Goal: Task Accomplishment & Management: Use online tool/utility

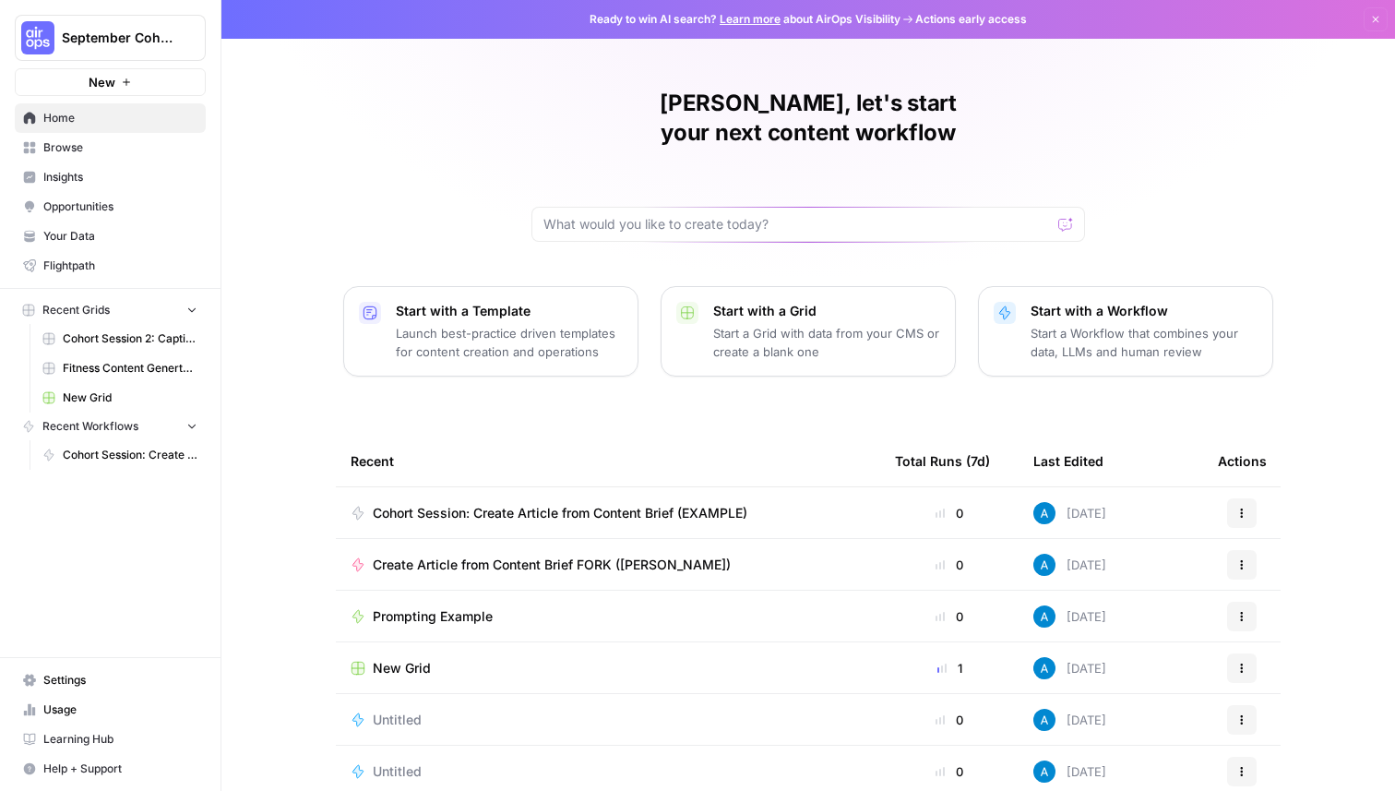
click at [73, 144] on span "Browse" at bounding box center [120, 147] width 154 height 17
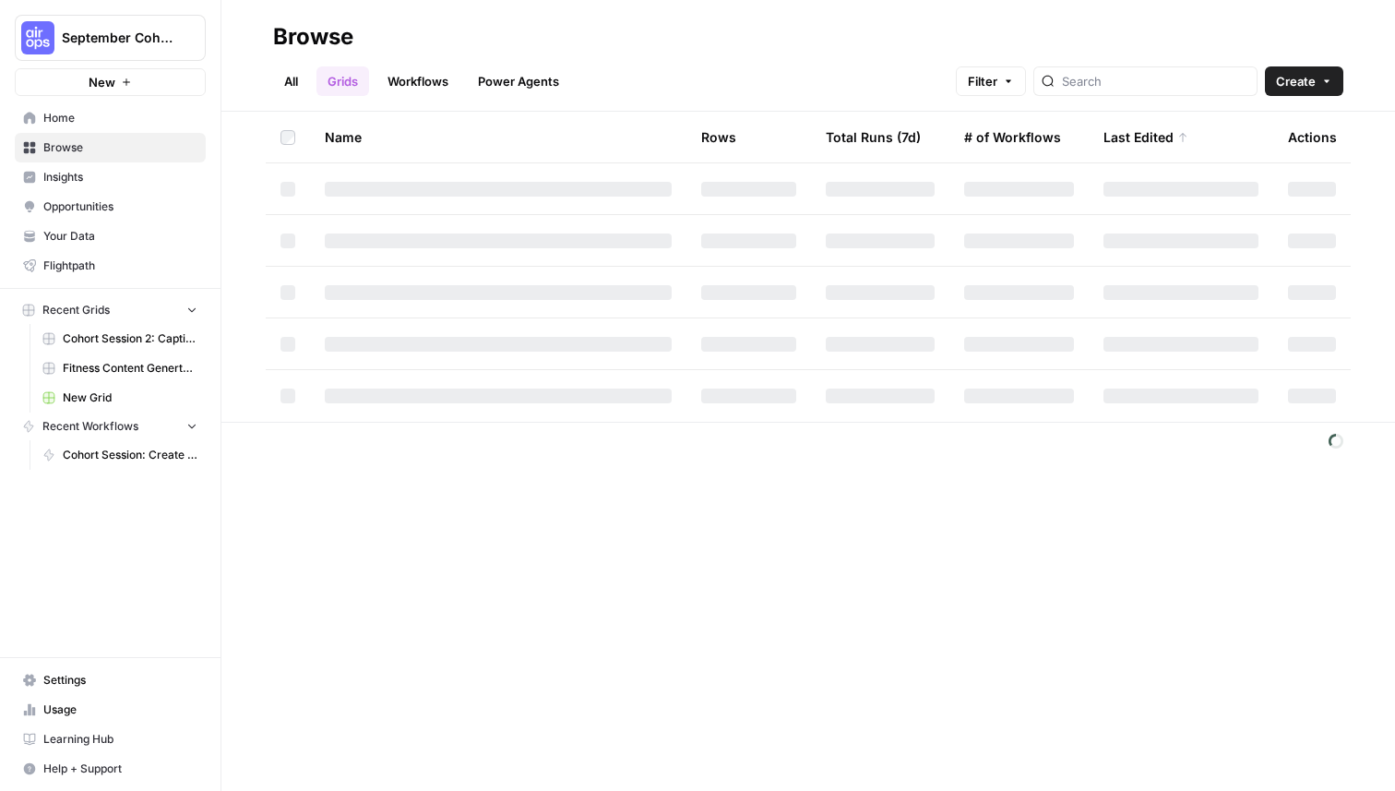
click at [563, 79] on link "Power Agents" at bounding box center [518, 81] width 103 height 30
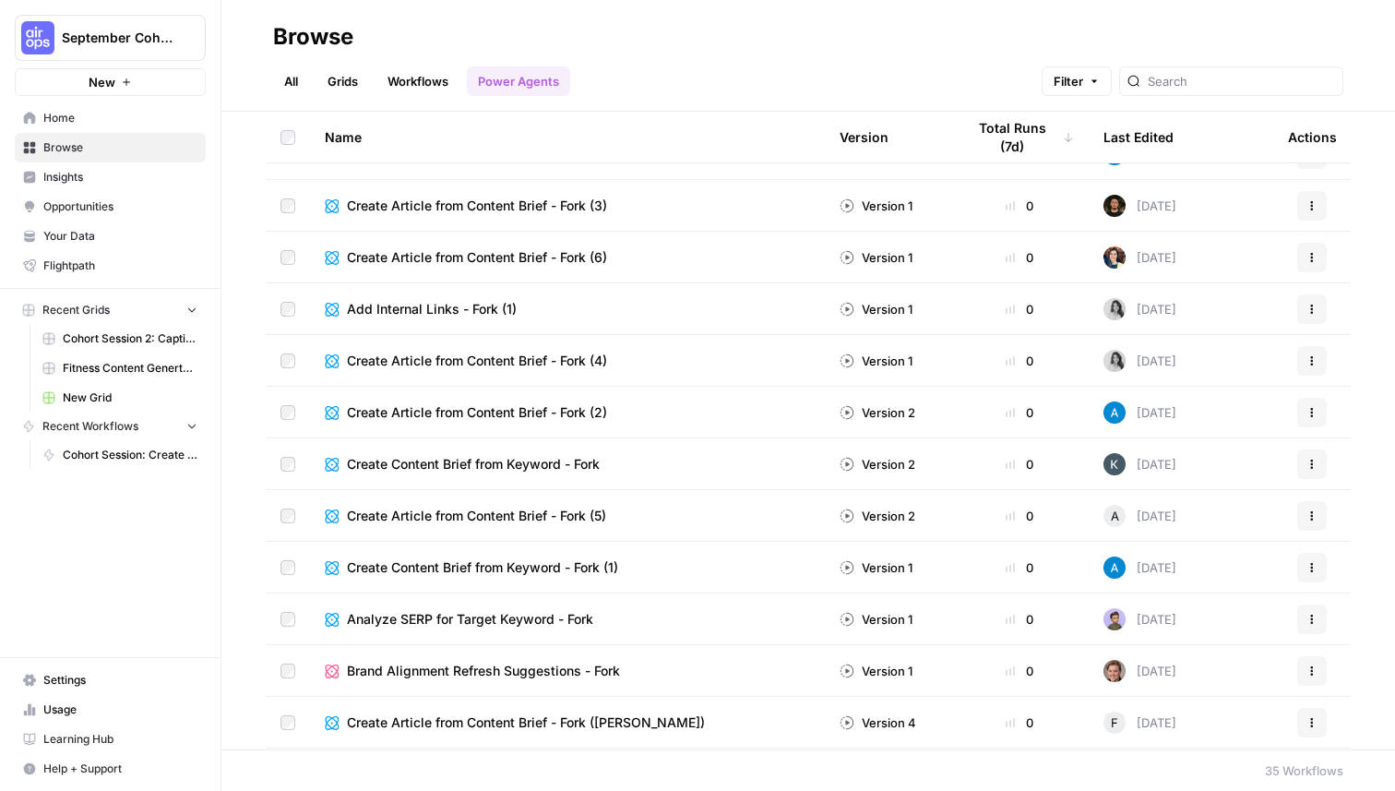
scroll to position [609, 0]
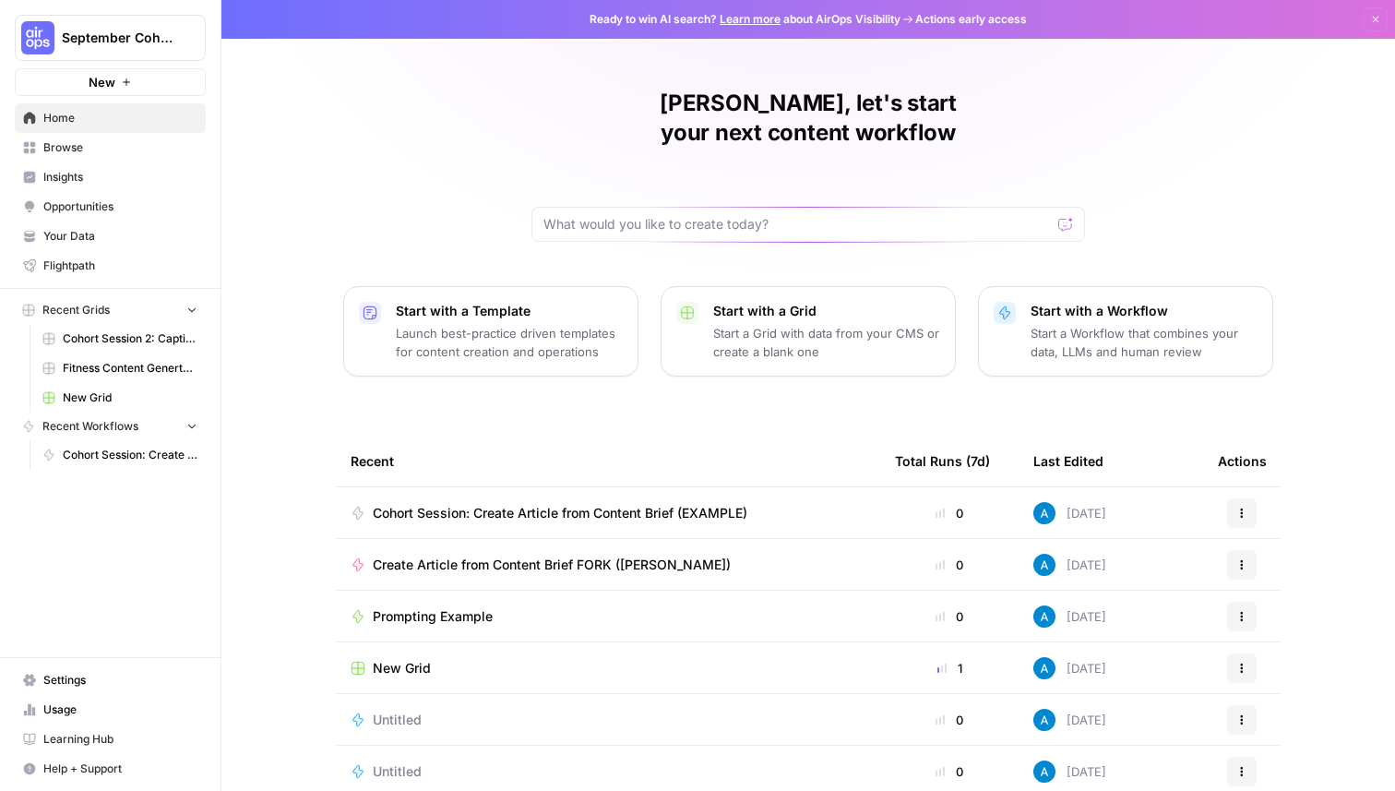
click at [136, 25] on button "September Cohort" at bounding box center [110, 38] width 191 height 46
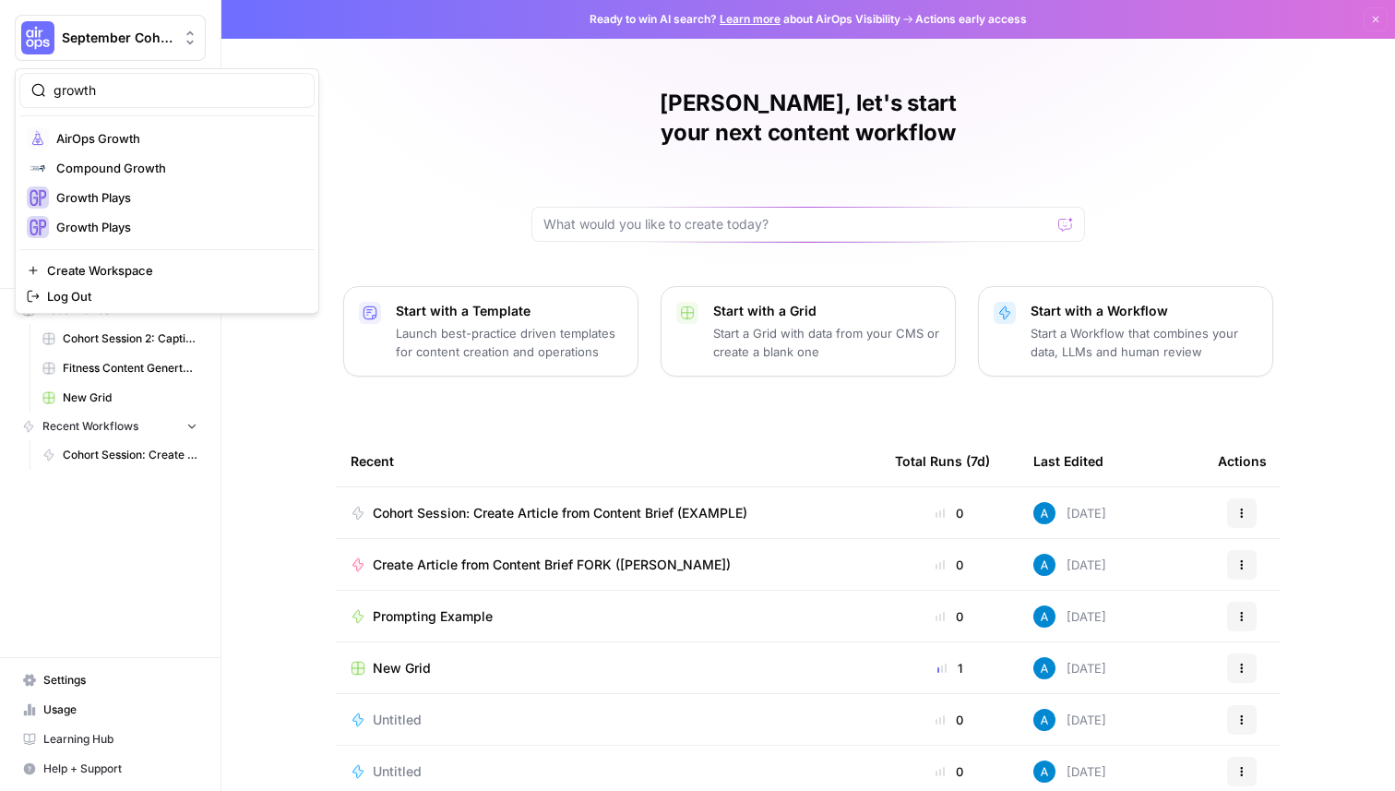
type input "growth"
click at [158, 142] on span "AirOps Growth" at bounding box center [178, 138] width 244 height 18
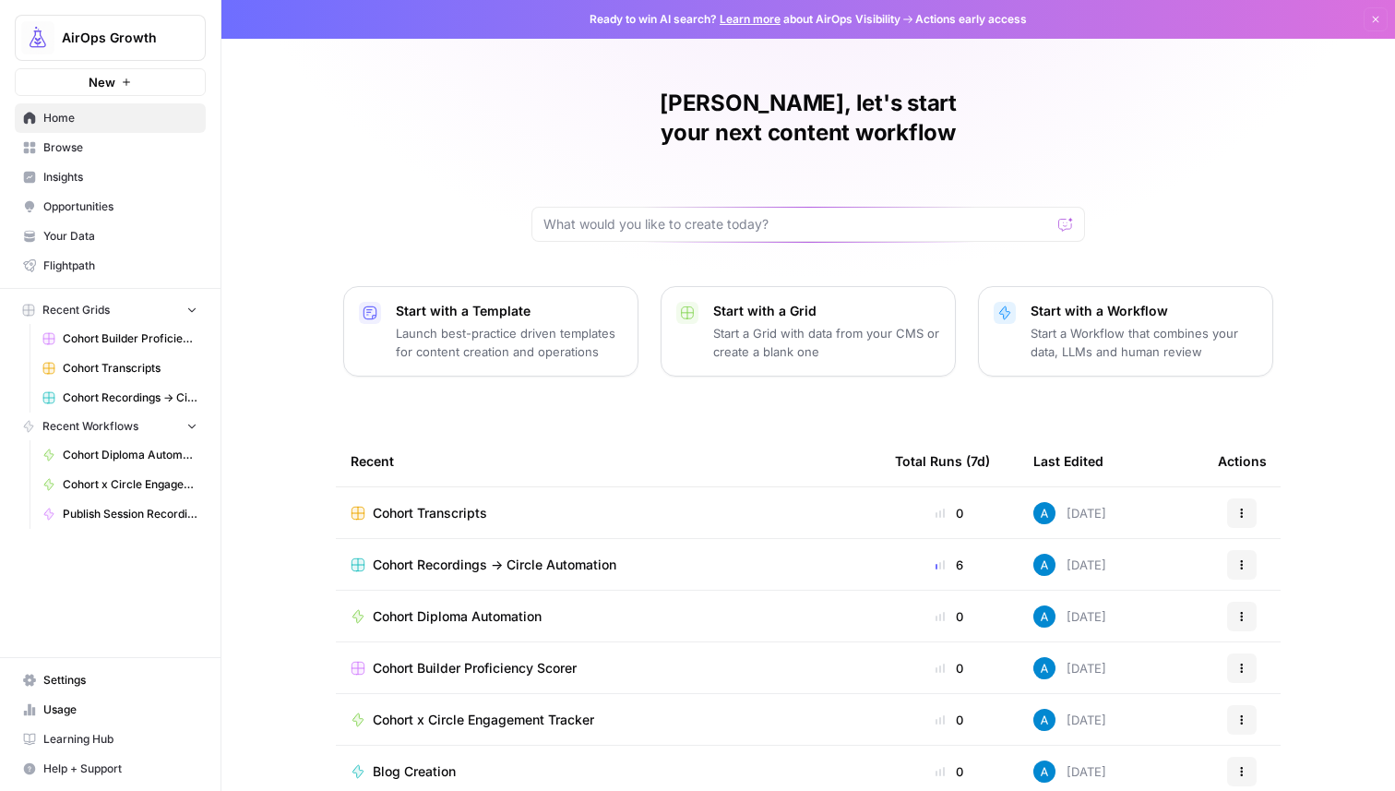
click at [454, 555] on span "Cohort Recordings -> Circle Automation" at bounding box center [495, 564] width 244 height 18
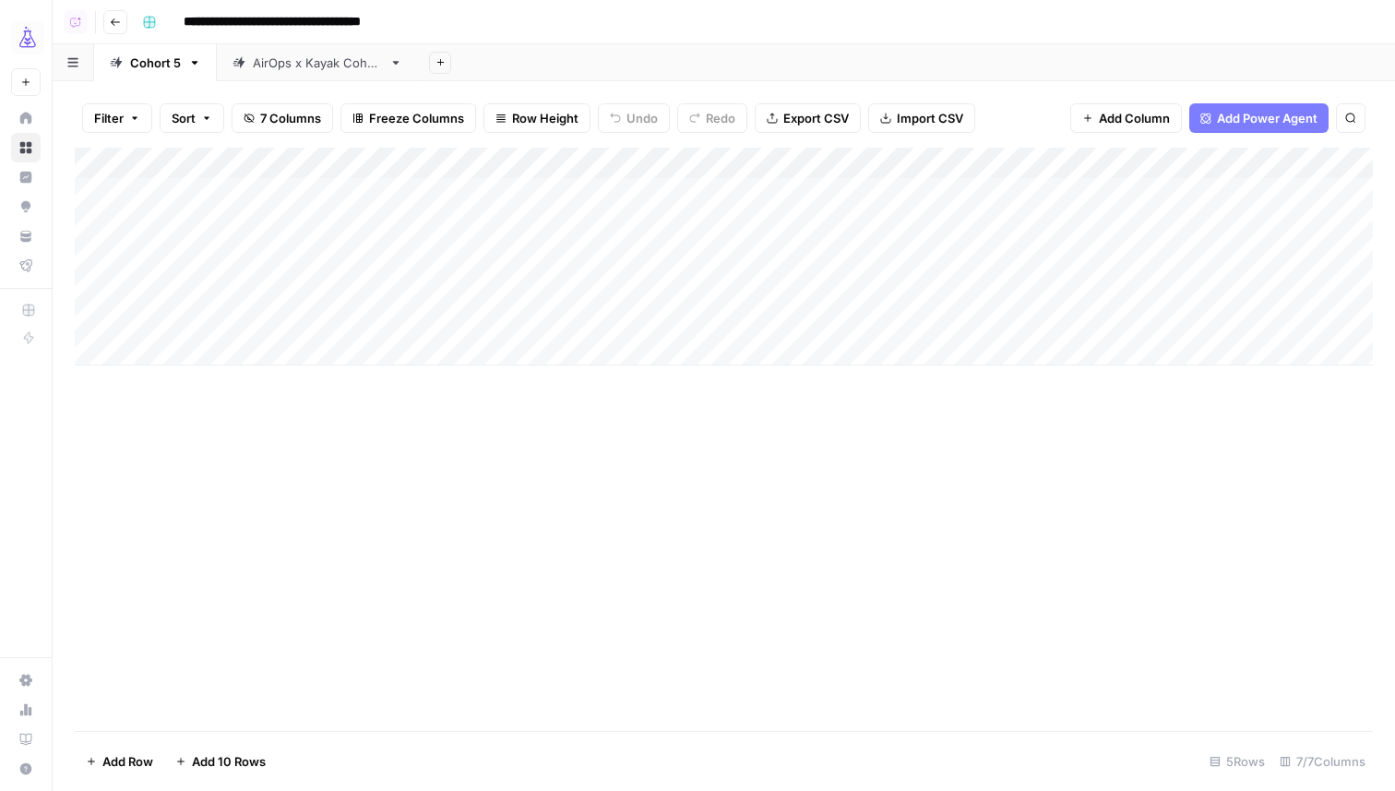
click at [332, 68] on div "AirOps x Kayak Cohort" at bounding box center [317, 63] width 129 height 18
click at [235, 270] on div "Add Column" at bounding box center [724, 225] width 1298 height 155
click at [228, 281] on div "Add Column" at bounding box center [724, 225] width 1298 height 155
click at [327, 291] on textarea at bounding box center [285, 289] width 295 height 26
type textarea "**********"
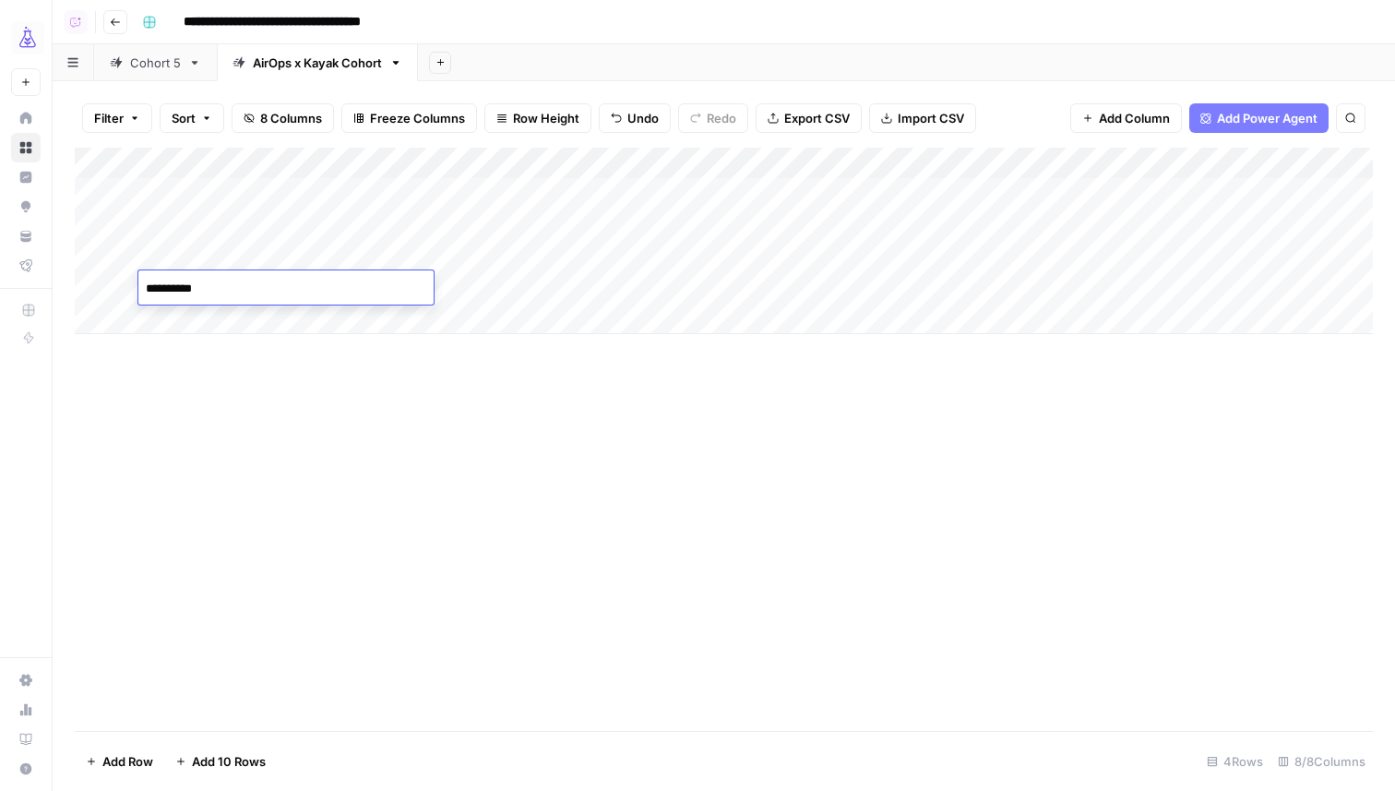
click at [627, 289] on div "Add Column" at bounding box center [724, 241] width 1298 height 186
click at [786, 285] on div "Add Column" at bounding box center [724, 241] width 1298 height 186
click at [162, 65] on div "Cohort 5" at bounding box center [155, 63] width 51 height 18
click at [219, 358] on div "Add Column" at bounding box center [724, 257] width 1298 height 218
click at [219, 354] on textarea at bounding box center [285, 352] width 295 height 26
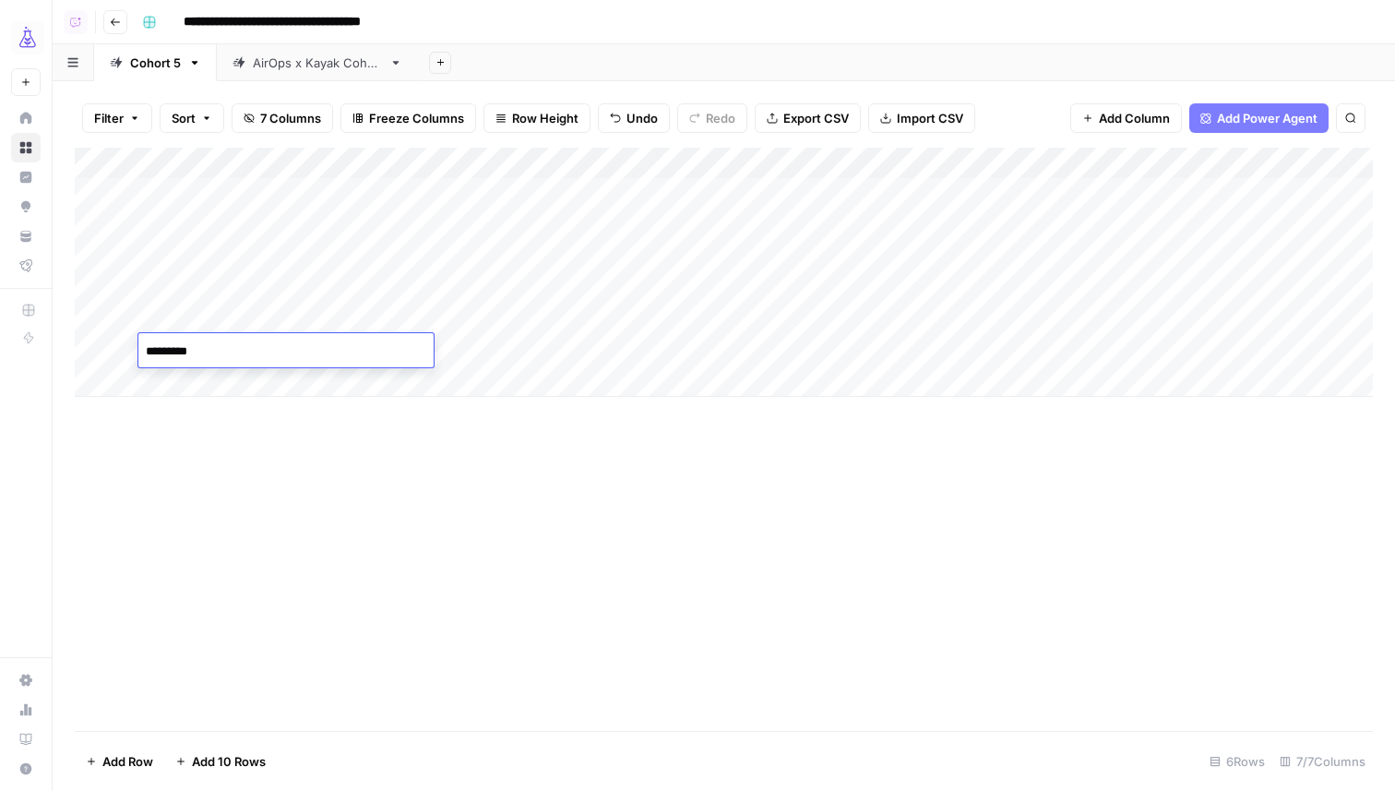
type textarea "**********"
click at [506, 542] on div "Add Column" at bounding box center [724, 439] width 1298 height 583
click at [523, 348] on div "Add Column" at bounding box center [724, 272] width 1298 height 249
click at [624, 348] on div at bounding box center [523, 350] width 239 height 34
click at [570, 347] on div at bounding box center [523, 350] width 239 height 34
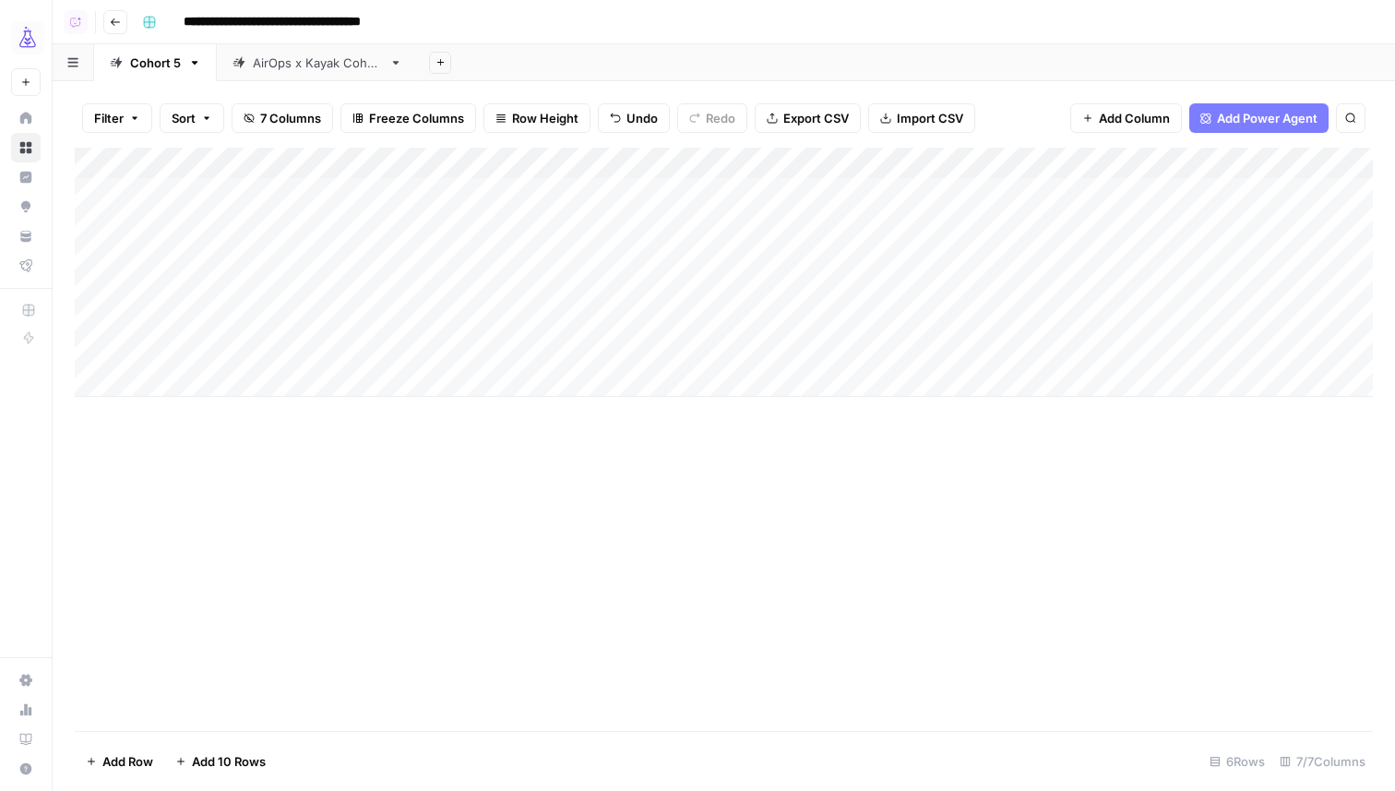
click at [632, 351] on div at bounding box center [523, 350] width 239 height 34
click at [608, 356] on div at bounding box center [523, 350] width 239 height 34
click at [472, 355] on div at bounding box center [523, 350] width 239 height 34
click at [327, 69] on div "AirOps x Kayak Cohort" at bounding box center [317, 63] width 129 height 18
click at [891, 286] on div "Add Column" at bounding box center [724, 241] width 1298 height 186
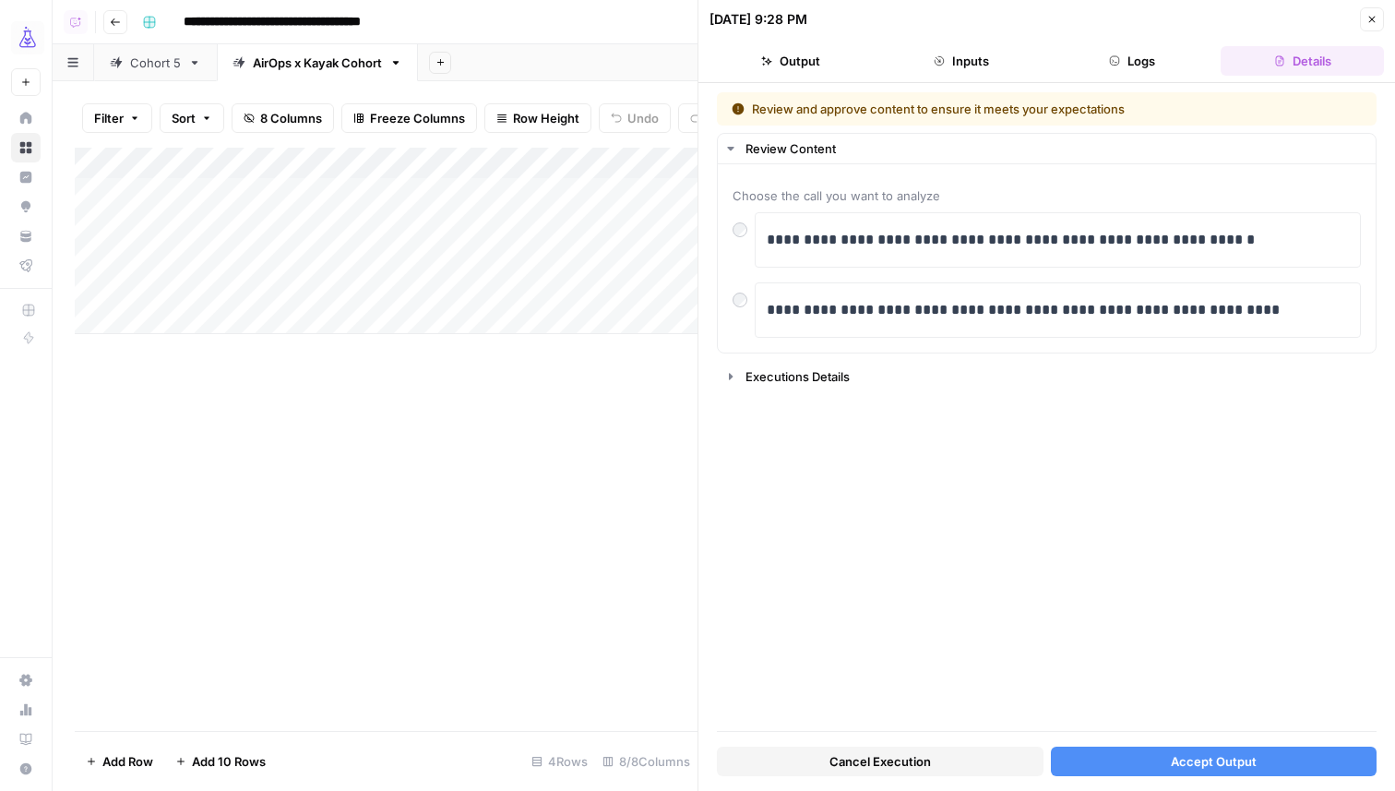
click at [1127, 756] on button "Accept Output" at bounding box center [1214, 761] width 327 height 30
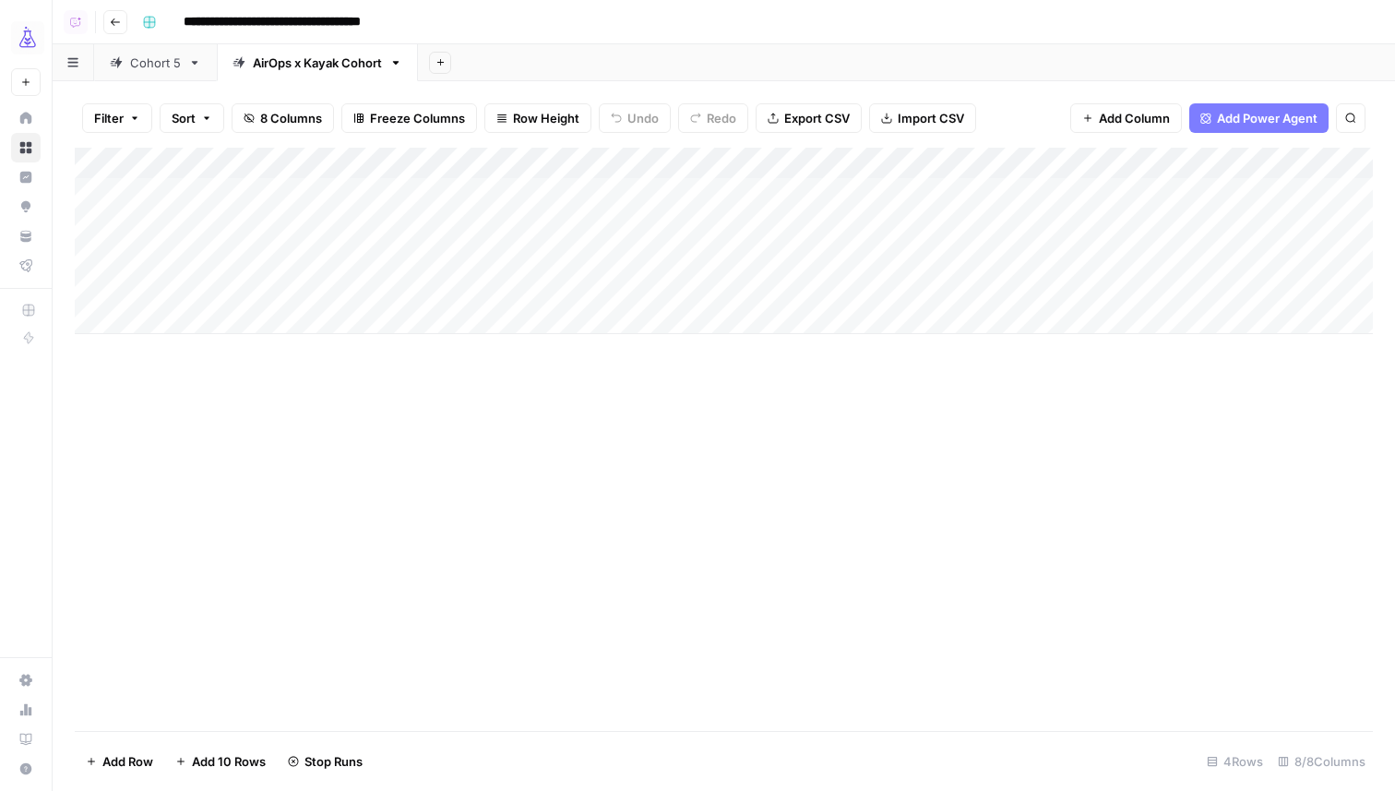
click at [172, 63] on div "Cohort 5" at bounding box center [155, 63] width 51 height 18
click at [626, 351] on div "Add Column" at bounding box center [724, 272] width 1298 height 249
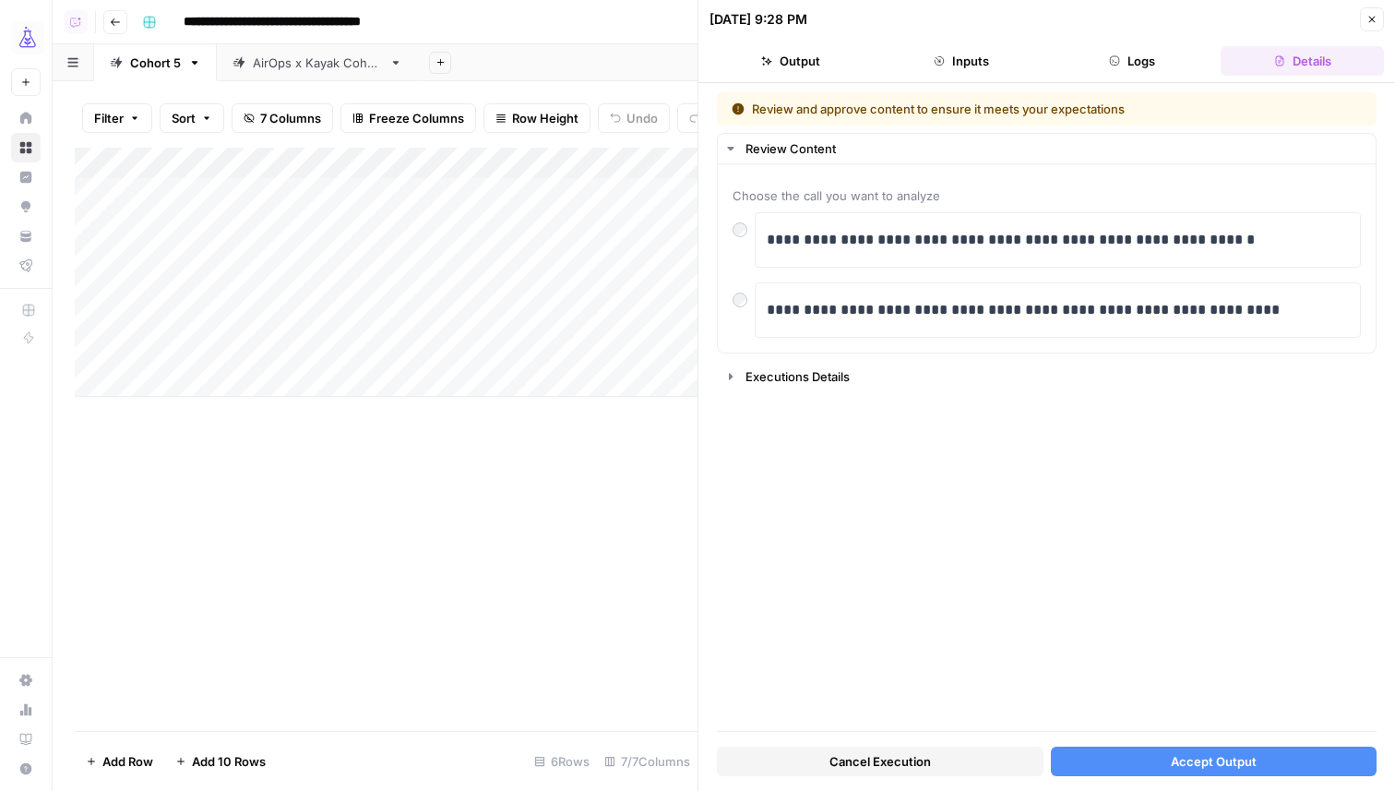
click at [1235, 751] on button "Accept Output" at bounding box center [1214, 761] width 327 height 30
